Goal: Task Accomplishment & Management: Complete application form

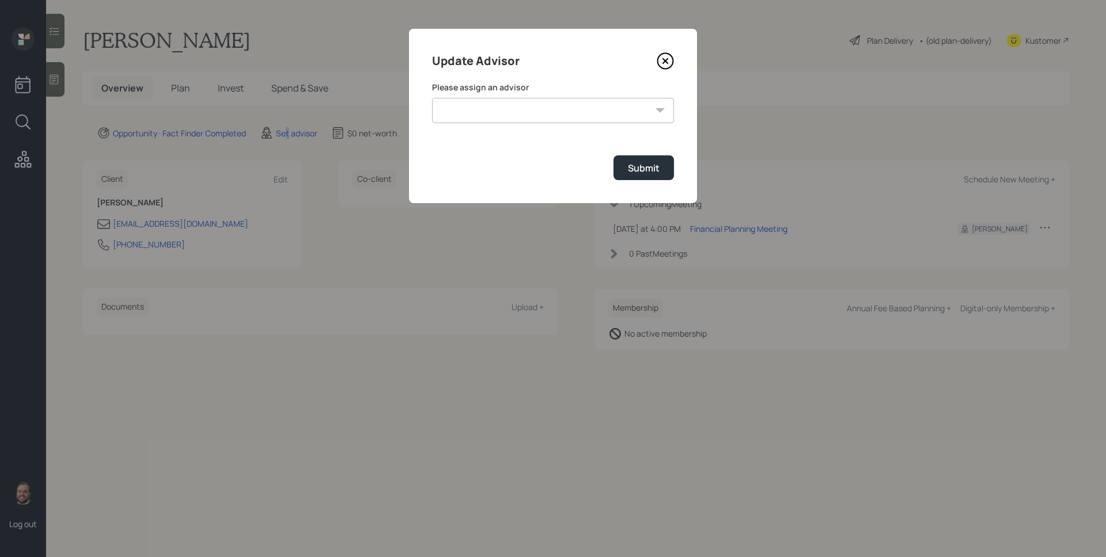
select select "d946c976-65aa-4529-ac9d-02c4f1114fc0"
click at [432, 98] on select "[PERSON_NAME] [PERSON_NAME] [PERSON_NAME] [PERSON_NAME] End [PERSON_NAME] [PERS…" at bounding box center [553, 110] width 242 height 25
click at [644, 171] on div "Submit" at bounding box center [644, 168] width 32 height 13
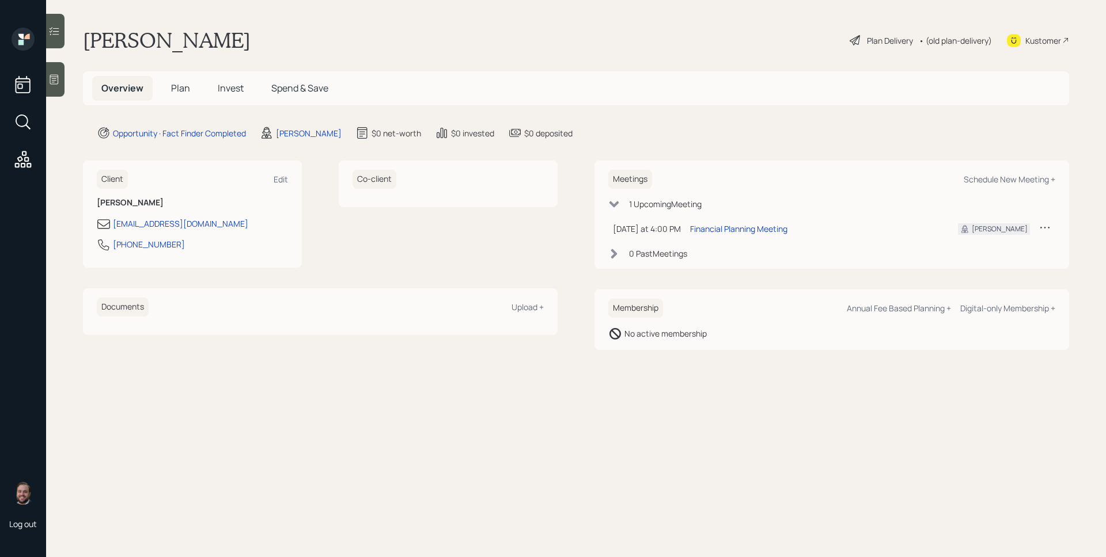
click at [64, 73] on div at bounding box center [55, 79] width 18 height 35
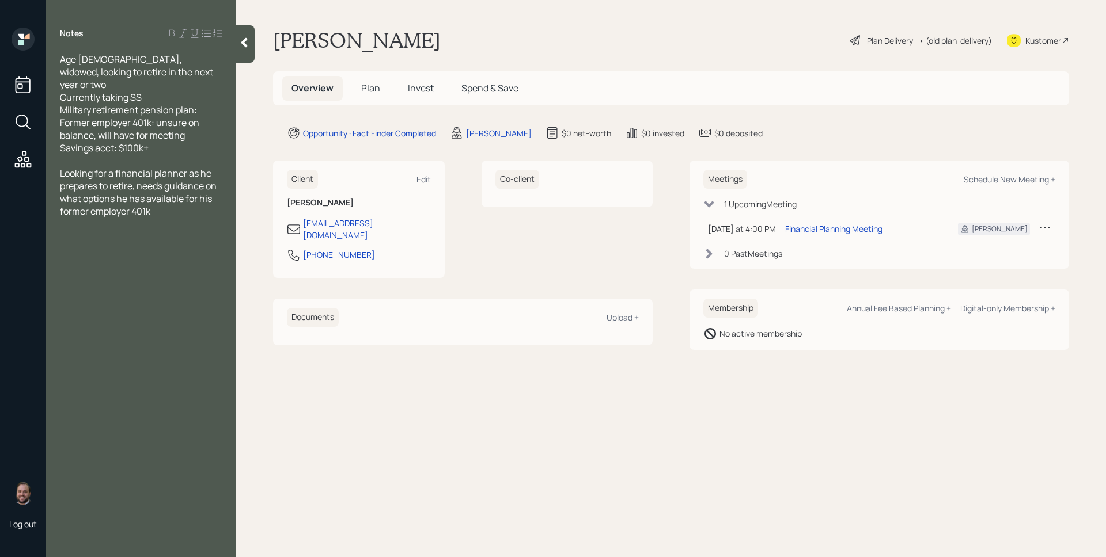
click at [354, 90] on h5 "Plan" at bounding box center [370, 88] width 37 height 25
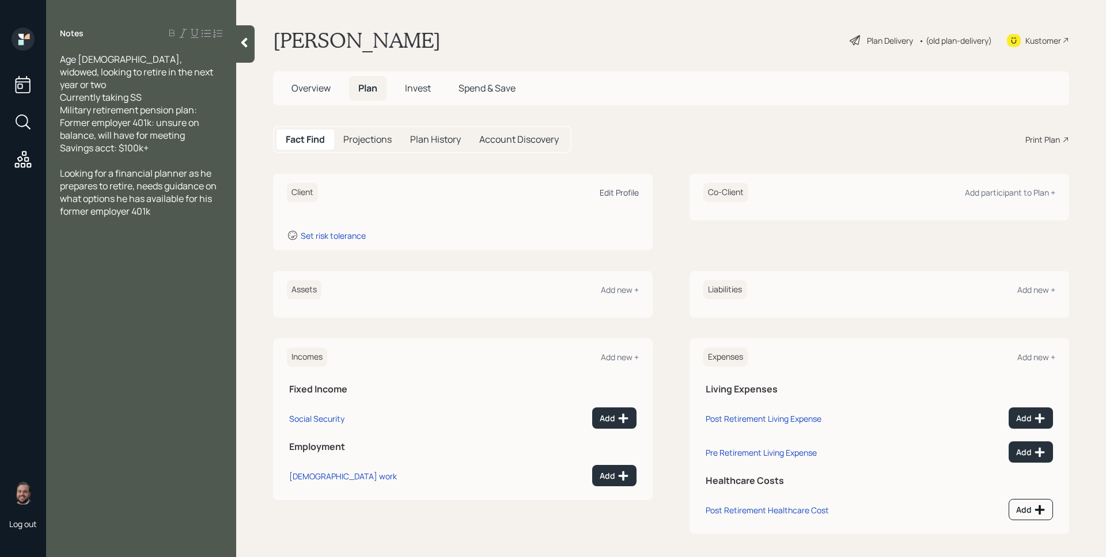
click at [629, 193] on div "Edit Profile" at bounding box center [618, 192] width 39 height 11
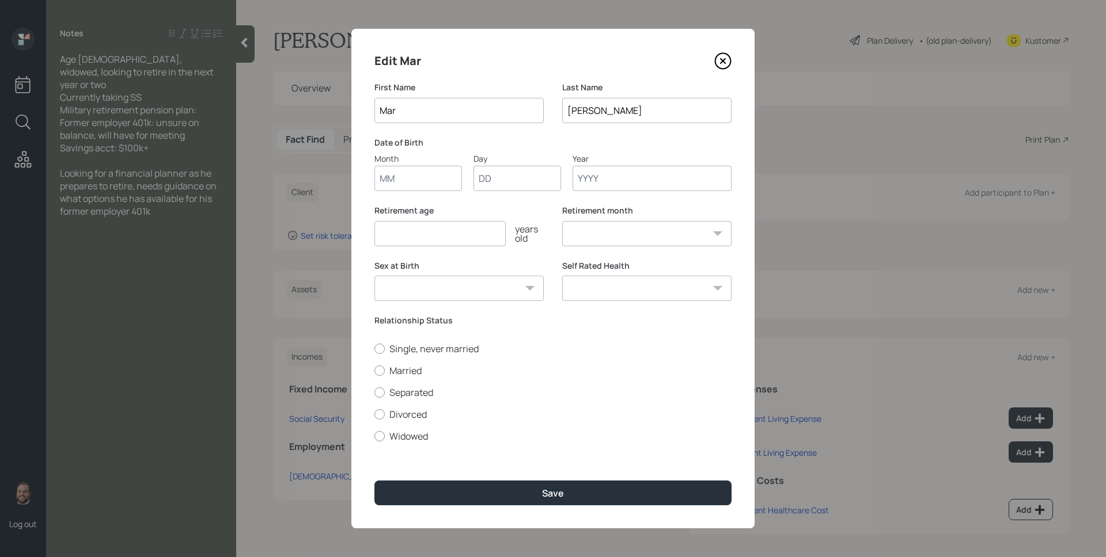
click at [424, 179] on input "Month" at bounding box center [418, 178] width 88 height 25
type input "01"
type input "1956"
select select "1"
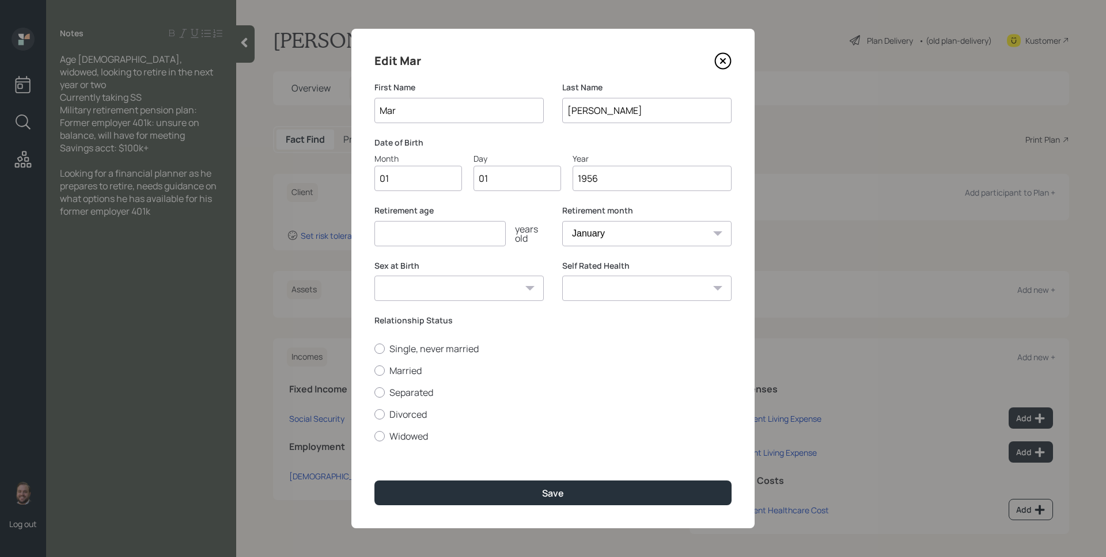
type input "1956"
type input "70"
click at [427, 435] on label "Widowed" at bounding box center [552, 436] width 357 height 13
click at [374, 436] on input "Widowed" at bounding box center [374, 436] width 1 height 1
radio input "true"
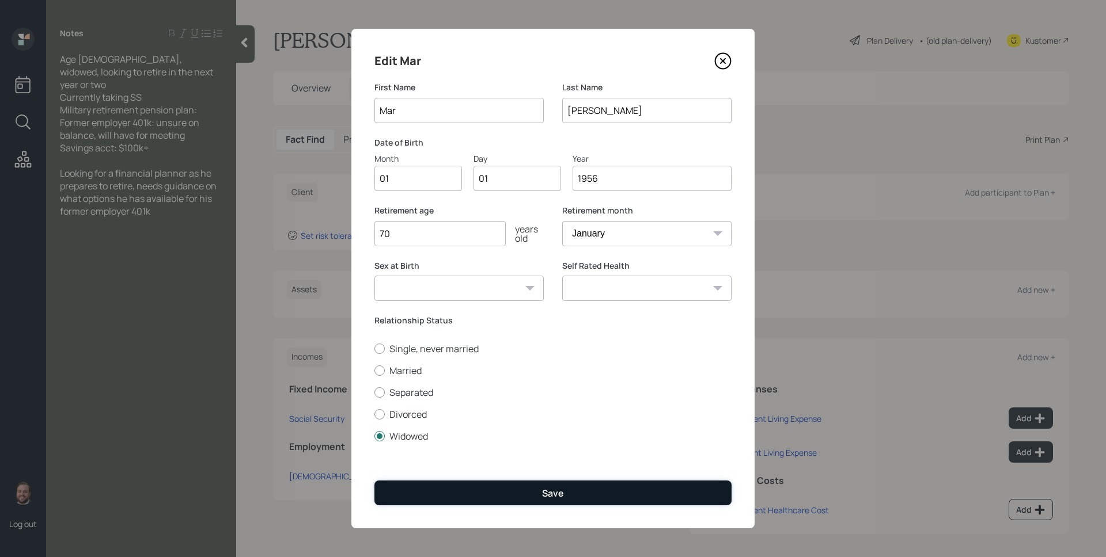
click at [481, 481] on button "Save" at bounding box center [552, 493] width 357 height 25
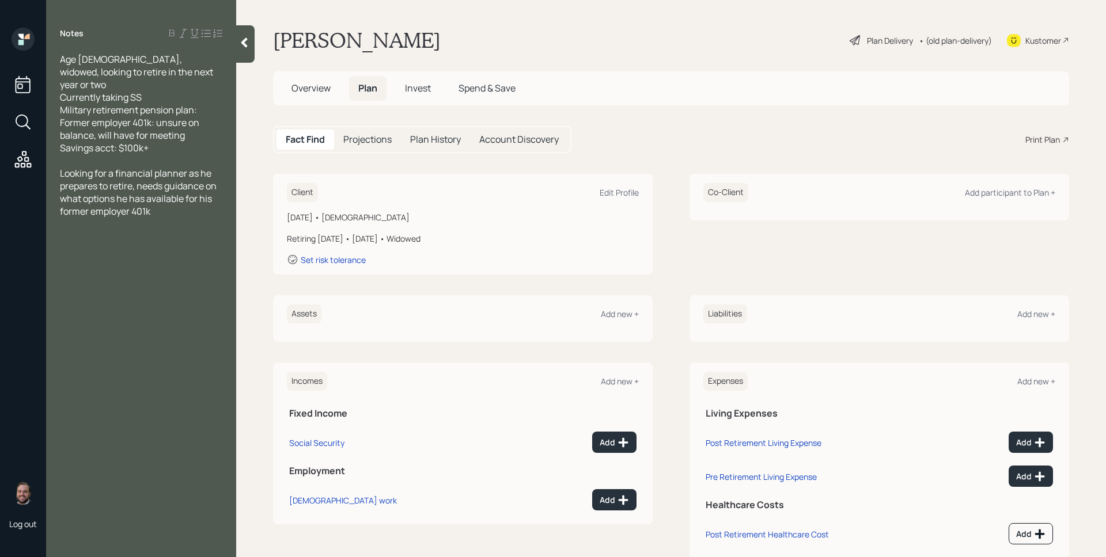
click at [630, 320] on div "Assets Add new +" at bounding box center [463, 314] width 352 height 19
click at [628, 316] on div "Add new +" at bounding box center [620, 314] width 38 height 11
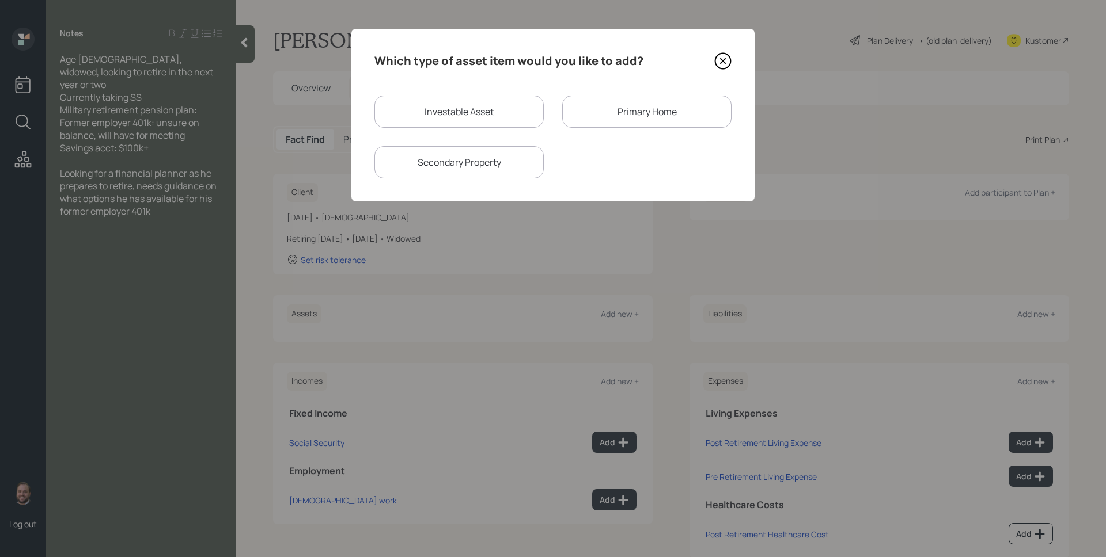
click at [485, 116] on div "Investable Asset" at bounding box center [458, 112] width 169 height 32
select select "taxable"
select select "balanced"
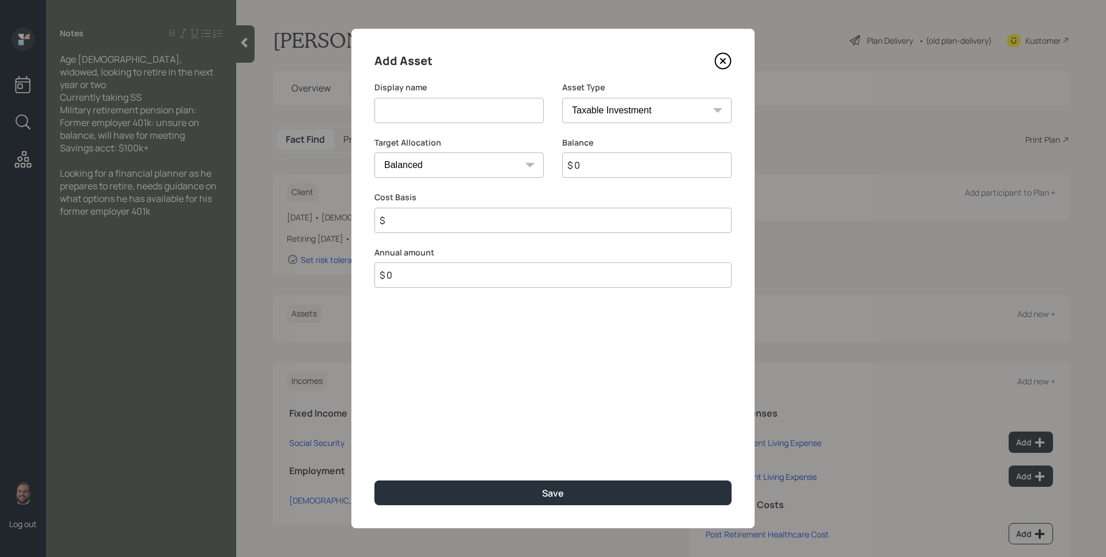
click at [483, 116] on input at bounding box center [458, 110] width 169 height 25
type input "Savings"
select select "cash"
click at [562, 98] on select "SEP IRA IRA Roth IRA 401(k) Roth 401(k) 403(b) Roth 403(b) 457(b) Roth 457(b) H…" at bounding box center [646, 110] width 169 height 25
type input "$"
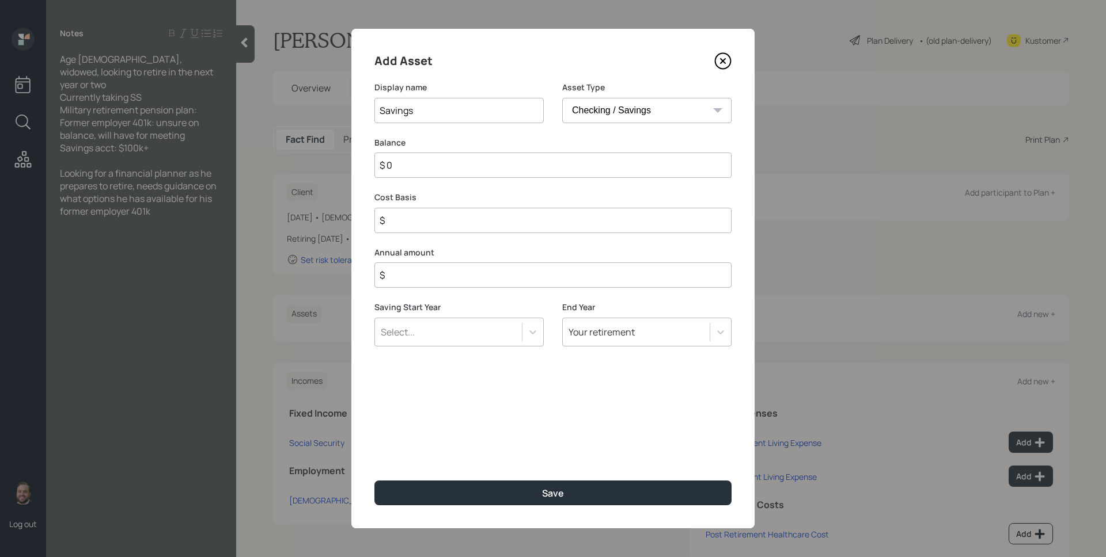
type input "$ 1"
type input "$ 10"
type input "$ 100"
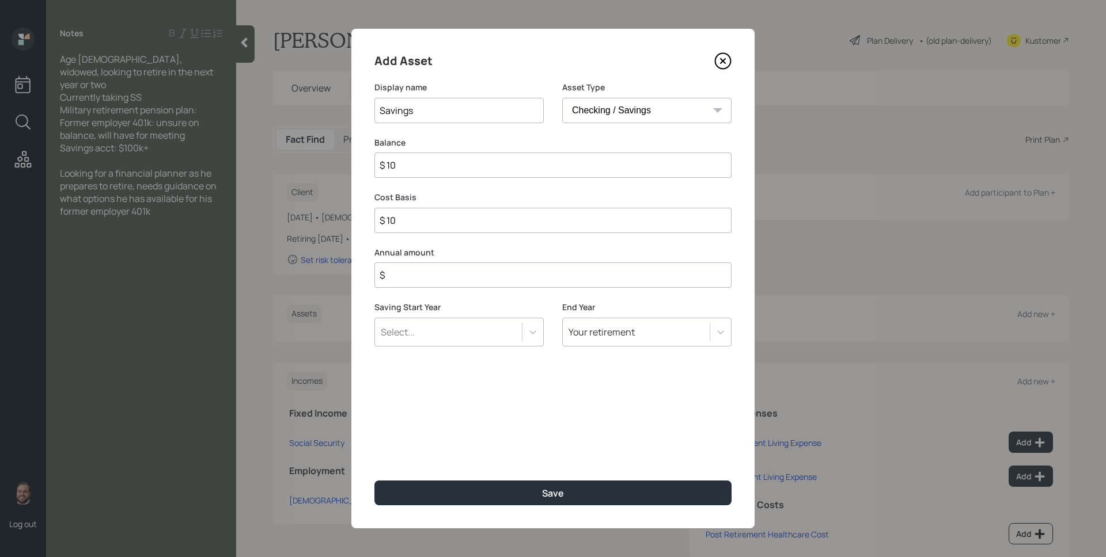
type input "$ 100"
type input "$ 1,000"
type input "$ 10,000"
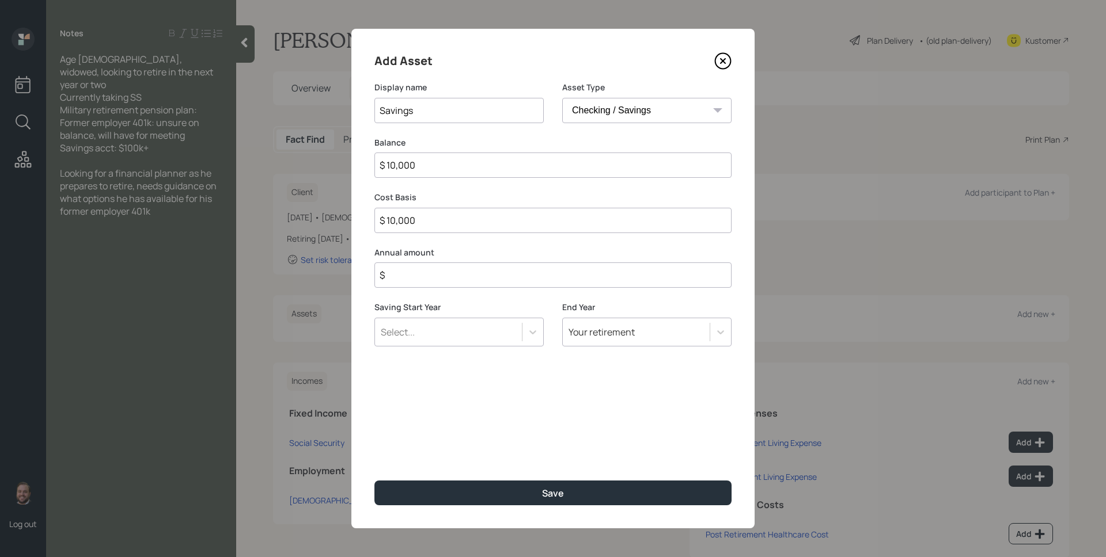
type input "$ 100,000"
type input "$ 0"
click at [374, 481] on button "Save" at bounding box center [552, 493] width 357 height 25
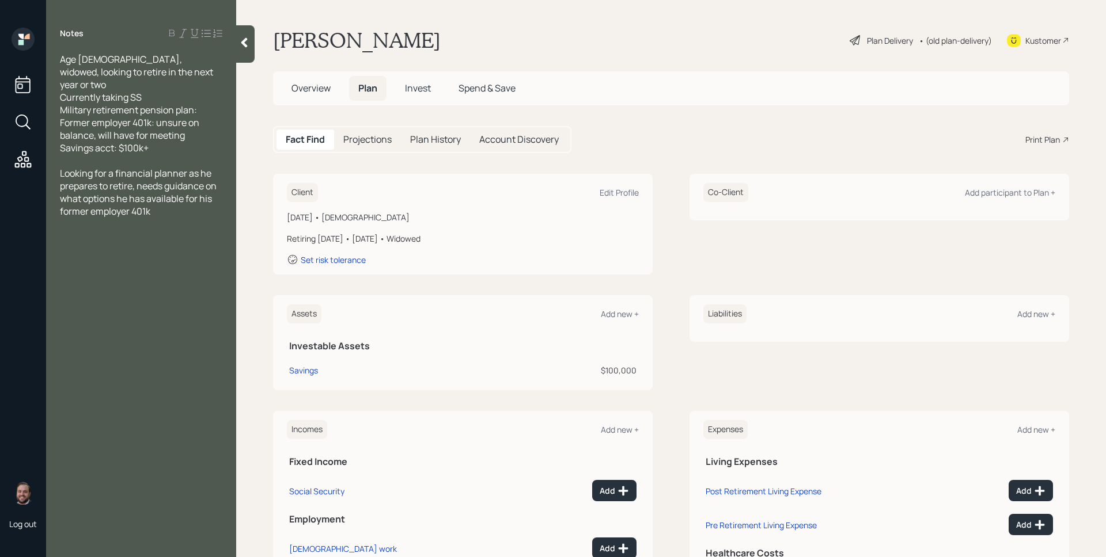
click at [605, 303] on div "Assets Add new + Investable Assets Savings $100,000" at bounding box center [462, 342] width 379 height 95
click at [607, 313] on div "Add new +" at bounding box center [620, 314] width 38 height 11
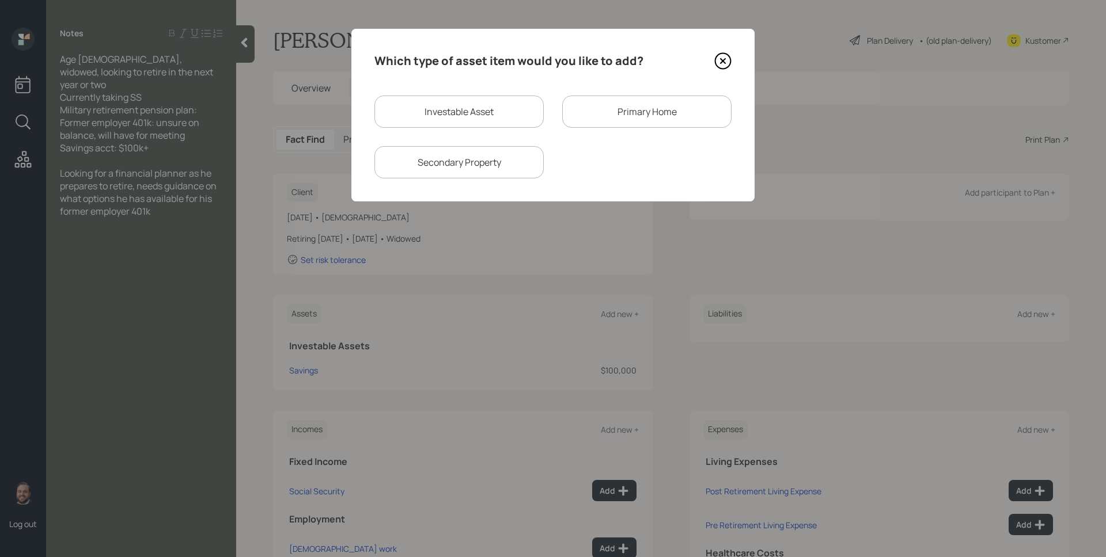
click at [465, 114] on div "Investable Asset" at bounding box center [458, 112] width 169 height 32
select select "taxable"
select select "balanced"
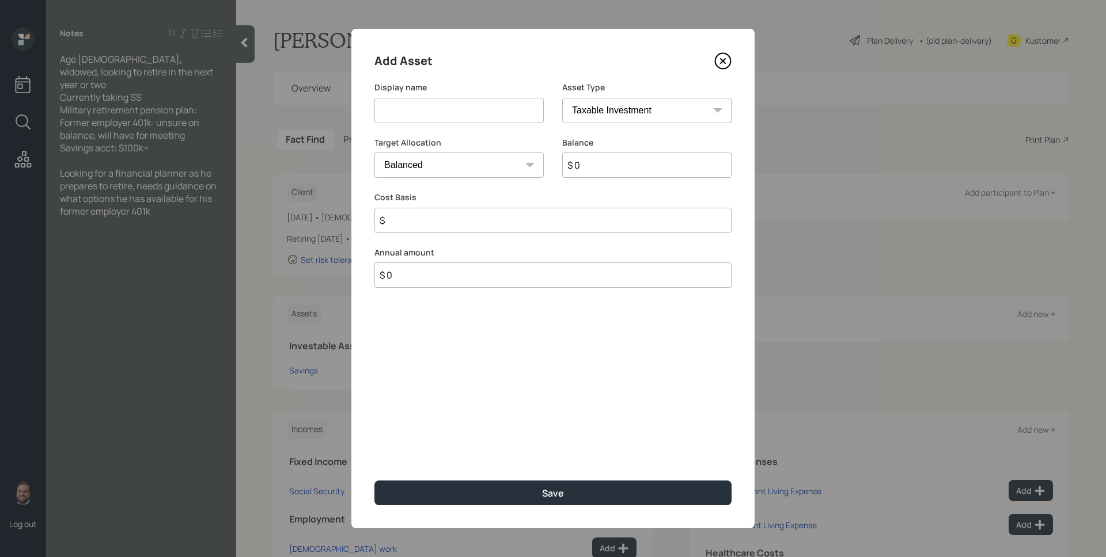
click at [463, 104] on input at bounding box center [458, 110] width 169 height 25
type input "Former 401k"
click at [549, 225] on input "$" at bounding box center [552, 220] width 357 height 25
type input "$ 0"
click at [621, 100] on select "SEP IRA IRA Roth IRA 401(k) Roth 401(k) 403(b) Roth 403(b) 457(b) Roth 457(b) H…" at bounding box center [646, 110] width 169 height 25
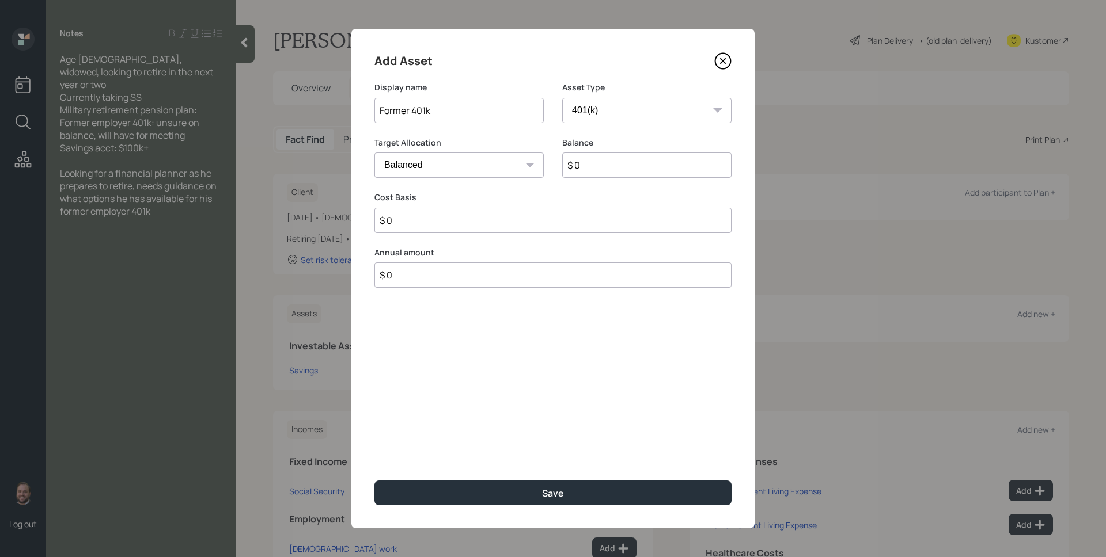
click at [562, 98] on select "SEP IRA IRA Roth IRA 401(k) Roth 401(k) 403(b) Roth 403(b) 457(b) Roth 457(b) H…" at bounding box center [646, 110] width 169 height 25
click at [610, 108] on select "SEP IRA IRA Roth IRA 401(k) Roth 401(k) 403(b) Roth 403(b) 457(b) Roth 457(b) H…" at bounding box center [646, 110] width 169 height 25
select select "ira"
click at [562, 98] on select "SEP IRA IRA Roth IRA 401(k) Roth 401(k) 403(b) Roth 403(b) 457(b) Roth 457(b) H…" at bounding box center [646, 110] width 169 height 25
click at [540, 226] on input "$" at bounding box center [552, 220] width 357 height 25
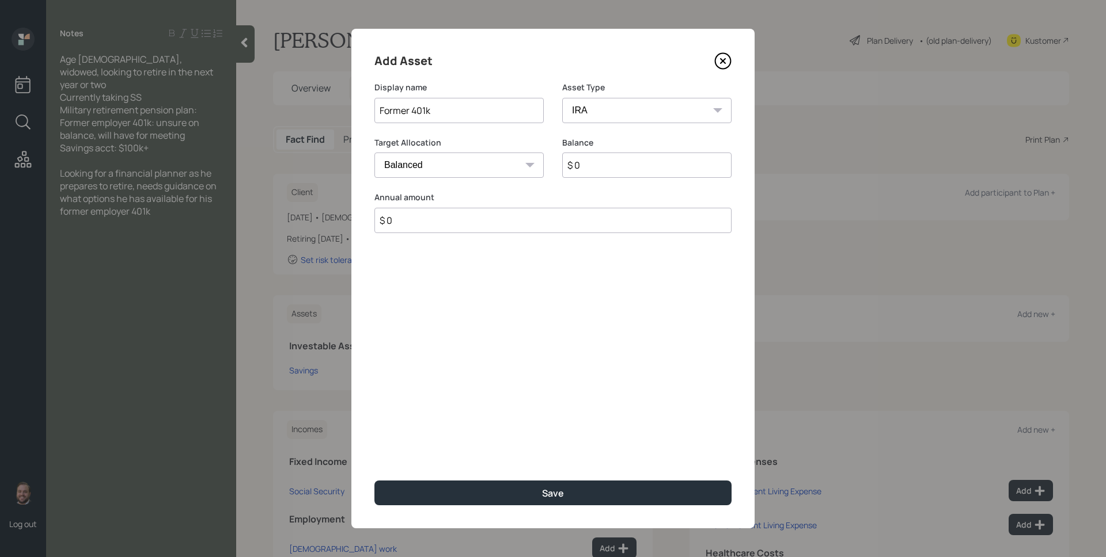
type input "$ 0"
click at [374, 481] on button "Save" at bounding box center [552, 493] width 357 height 25
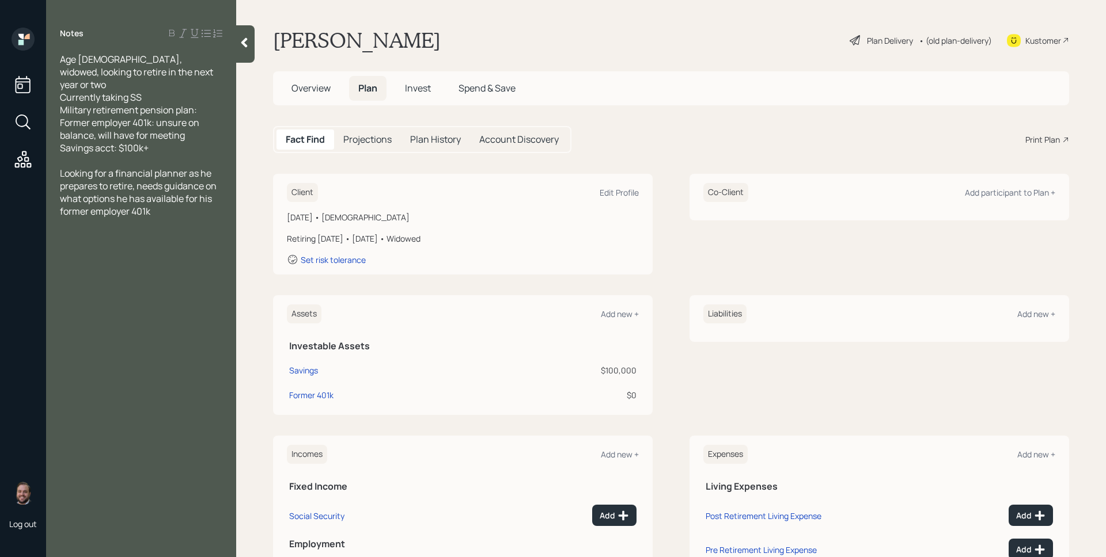
scroll to position [89, 0]
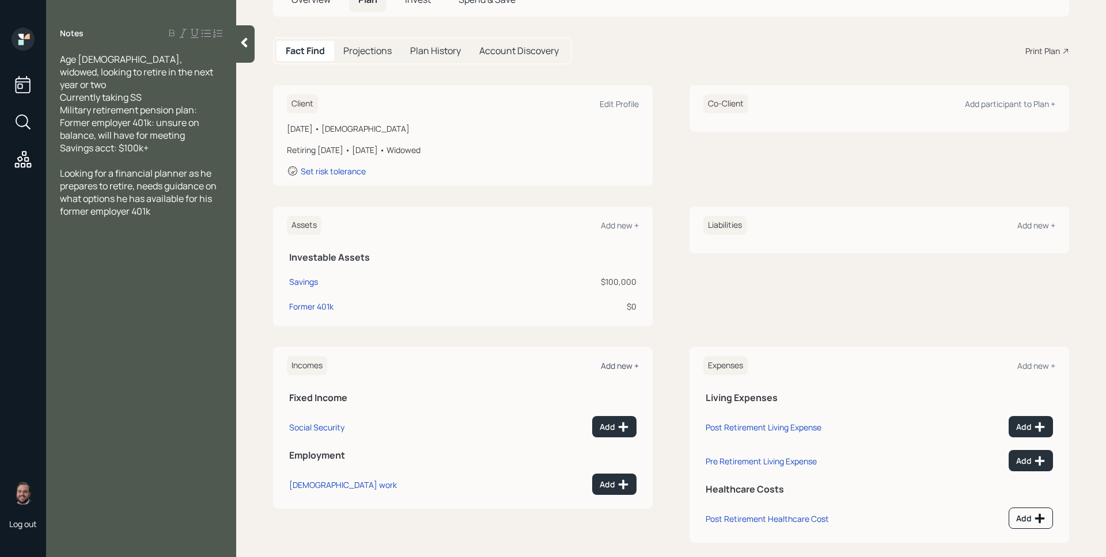
click at [607, 367] on div "Add new +" at bounding box center [620, 365] width 38 height 11
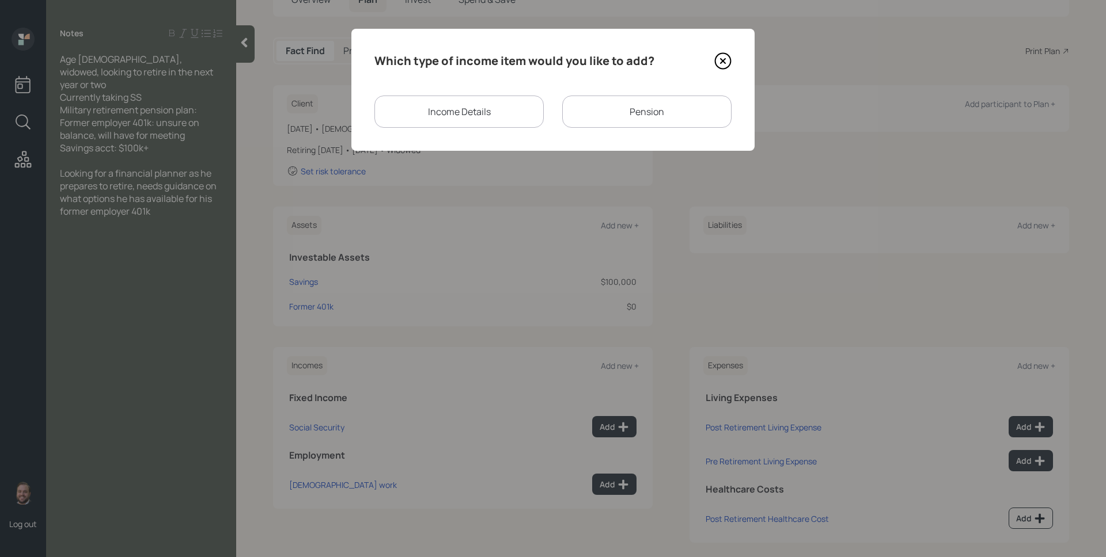
click at [620, 118] on div "Pension" at bounding box center [646, 112] width 169 height 32
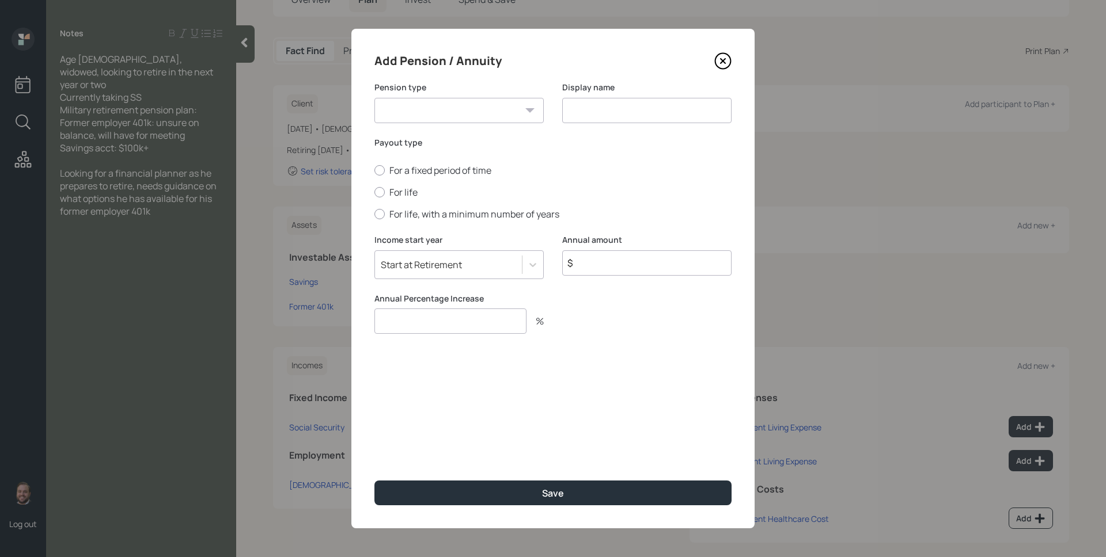
click at [519, 102] on select "Pension Annuity" at bounding box center [458, 110] width 169 height 25
select select "pension"
click at [374, 98] on select "Pension Annuity" at bounding box center [458, 110] width 169 height 25
click at [620, 116] on input at bounding box center [646, 110] width 169 height 25
type input "Military Retirement"
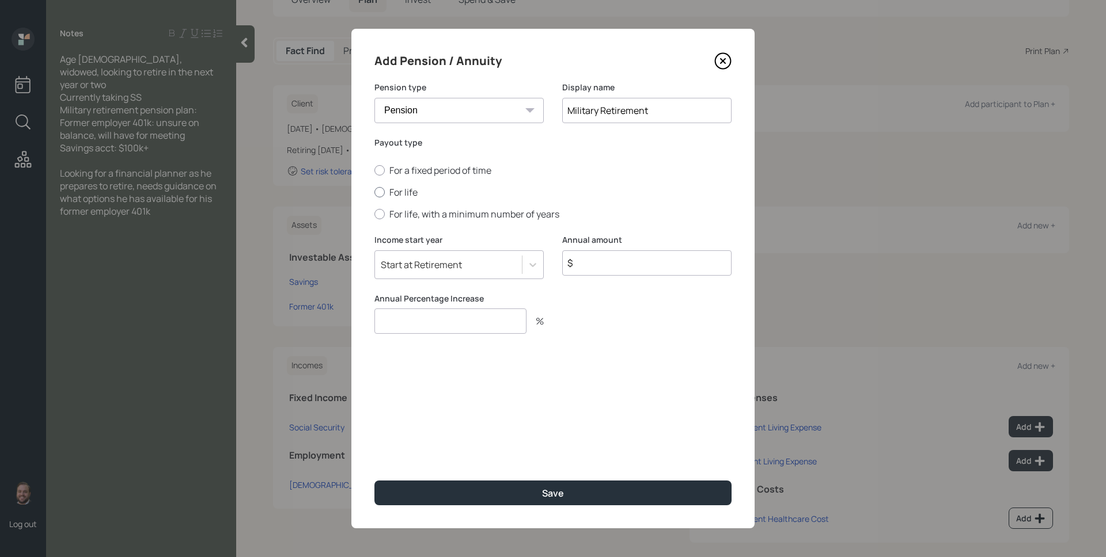
drag, startPoint x: 402, startPoint y: 189, endPoint x: 417, endPoint y: 191, distance: 15.1
click at [402, 189] on label "For life" at bounding box center [552, 192] width 357 height 13
click at [374, 192] on input "For life" at bounding box center [374, 192] width 1 height 1
radio input "true"
click at [602, 265] on input "$" at bounding box center [646, 262] width 169 height 25
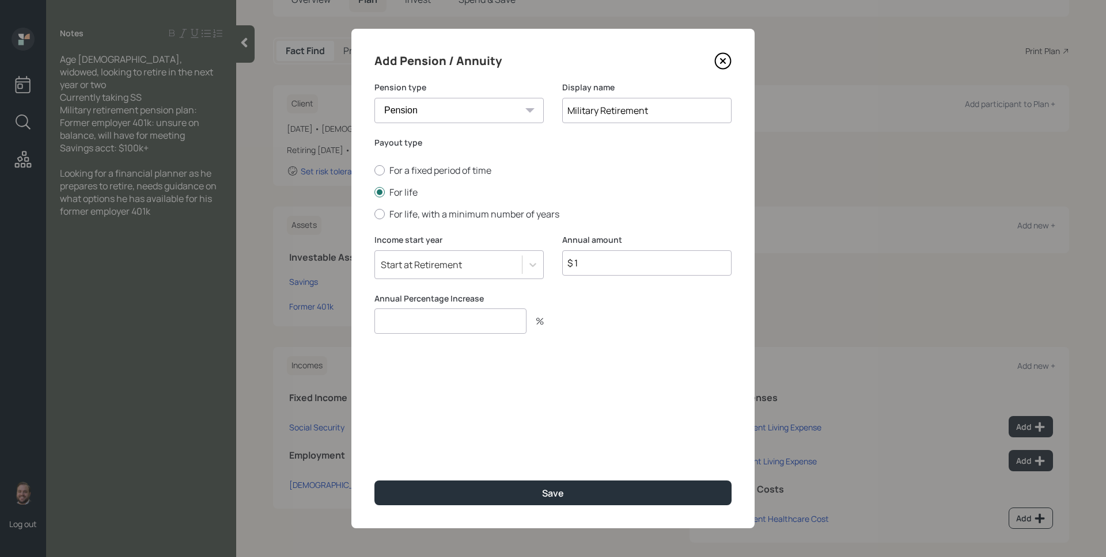
type input "$ 1"
type input "3"
click at [374, 481] on button "Save" at bounding box center [552, 493] width 357 height 25
